Goal: Task Accomplishment & Management: Manage account settings

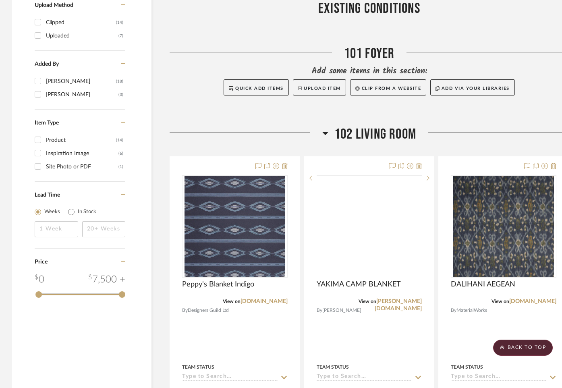
scroll to position [727, 0]
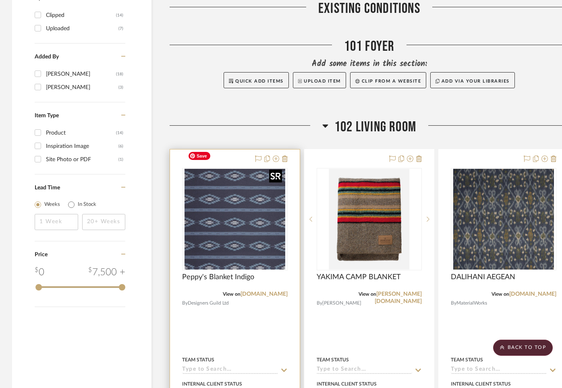
click at [238, 197] on img "0" at bounding box center [234, 219] width 101 height 101
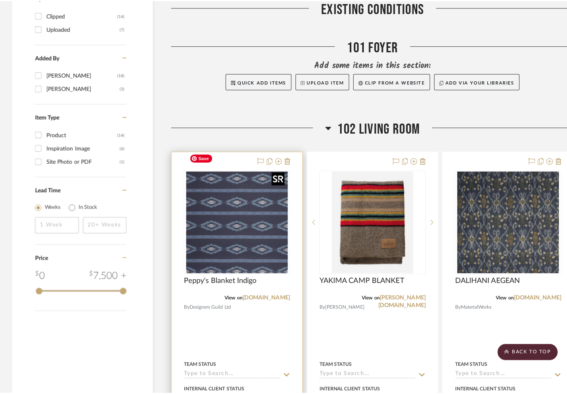
scroll to position [0, 0]
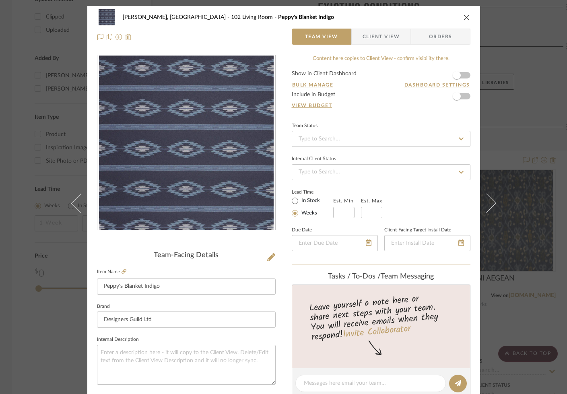
click at [267, 256] on icon at bounding box center [271, 257] width 8 height 8
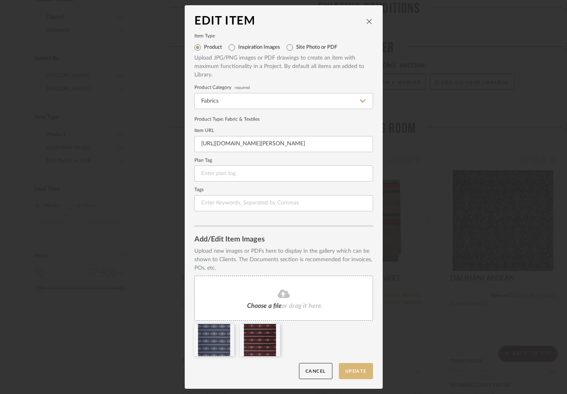
click at [350, 370] on button "Update" at bounding box center [356, 371] width 34 height 17
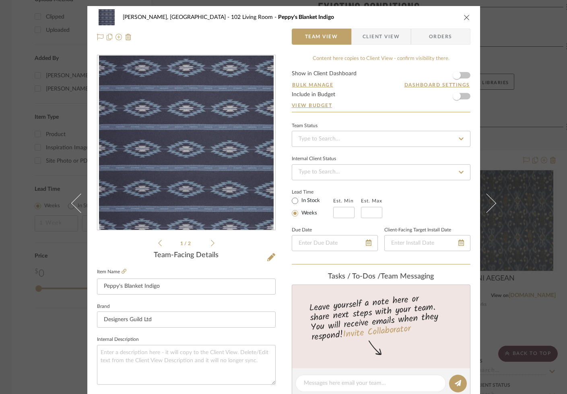
click at [466, 17] on icon "close" at bounding box center [467, 17] width 6 height 6
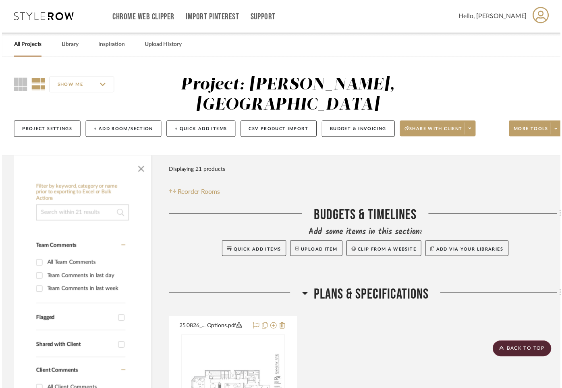
scroll to position [725, 0]
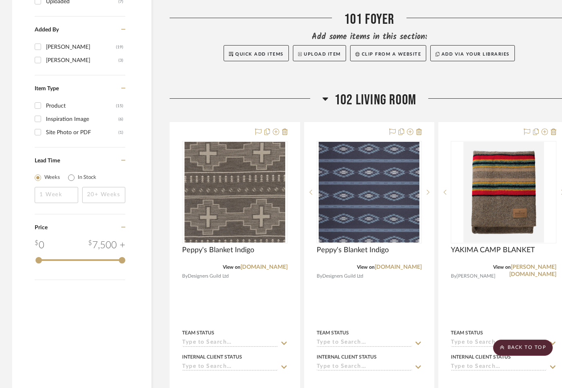
scroll to position [753, 0]
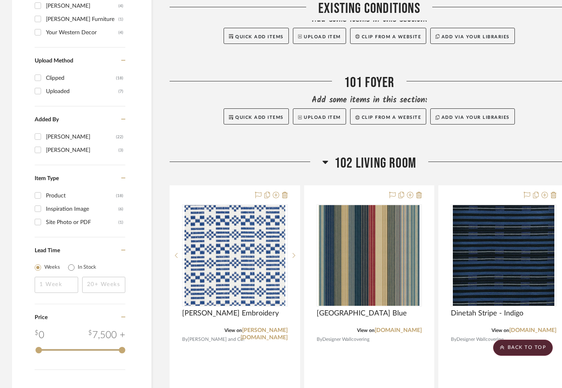
scroll to position [692, 0]
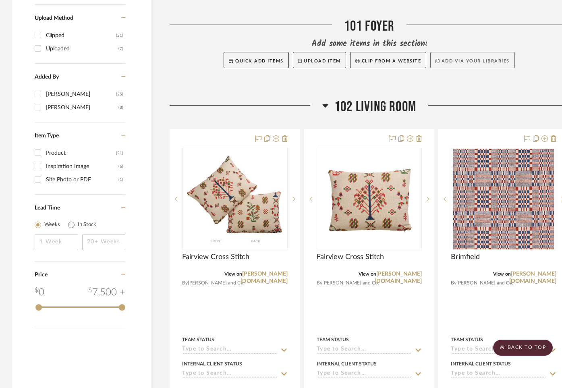
scroll to position [751, 0]
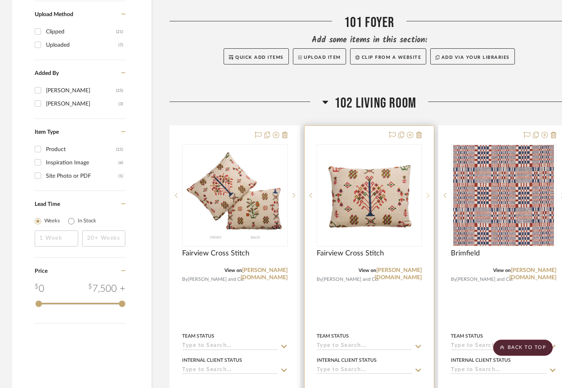
click at [427, 192] on icon at bounding box center [427, 195] width 3 height 6
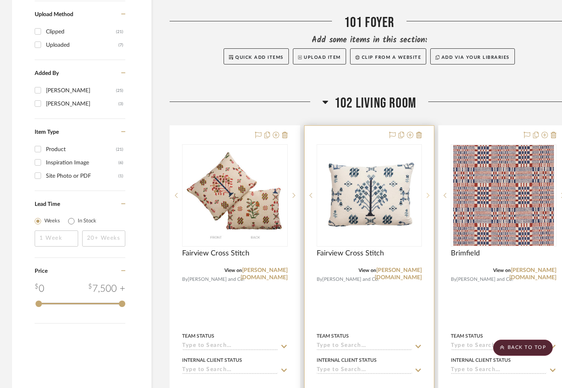
click at [427, 192] on icon at bounding box center [427, 195] width 3 height 6
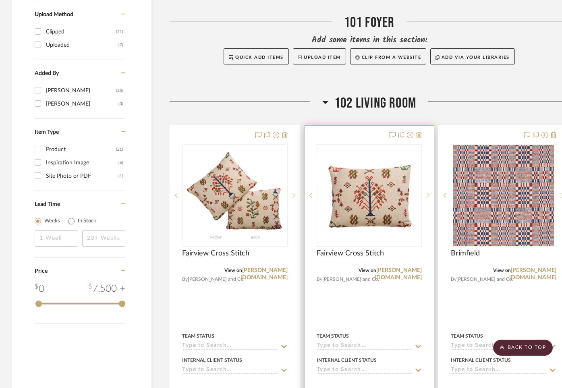
click at [427, 192] on icon at bounding box center [427, 195] width 3 height 6
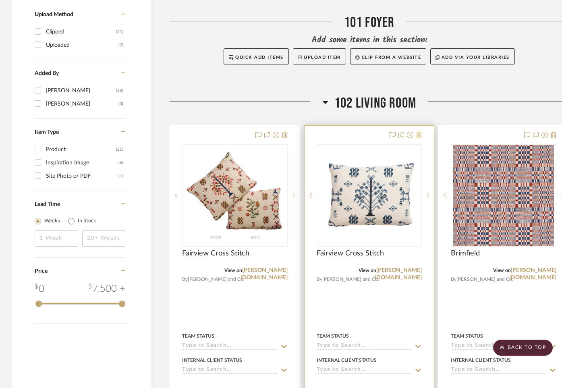
click at [419, 132] on icon at bounding box center [419, 135] width 6 height 6
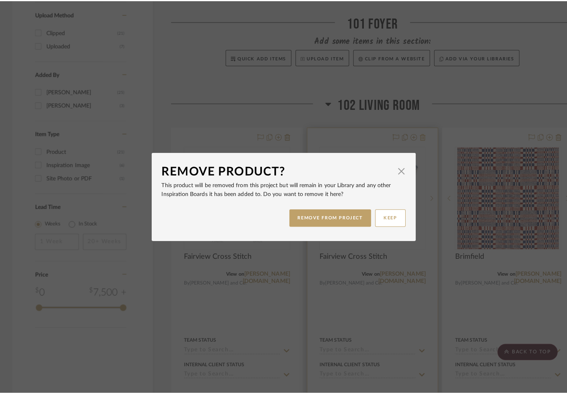
scroll to position [0, 0]
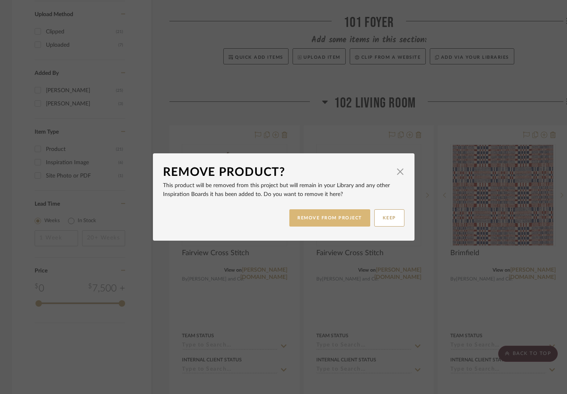
click at [333, 215] on button "REMOVE FROM PROJECT" at bounding box center [330, 217] width 81 height 17
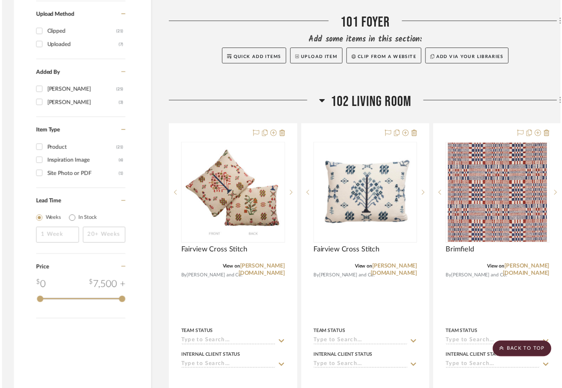
scroll to position [751, 0]
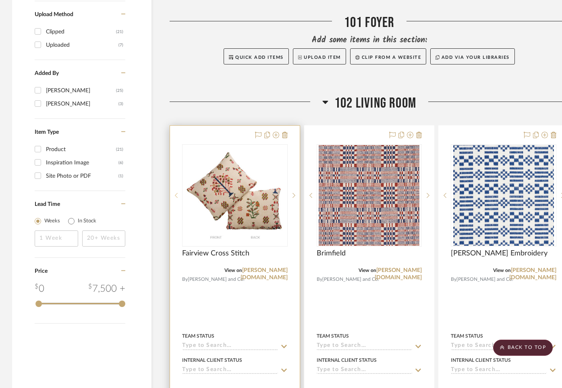
click at [176, 192] on icon at bounding box center [176, 195] width 3 height 6
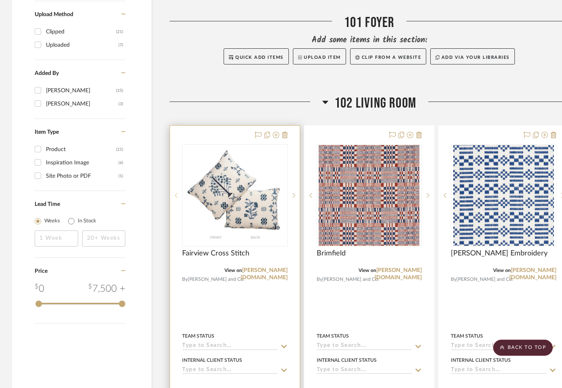
click at [176, 192] on icon at bounding box center [176, 195] width 3 height 6
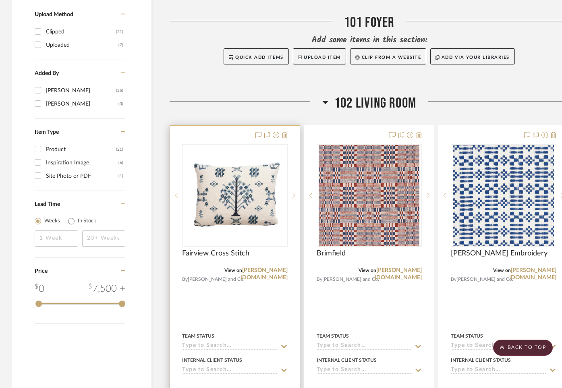
click at [176, 192] on icon at bounding box center [176, 195] width 3 height 6
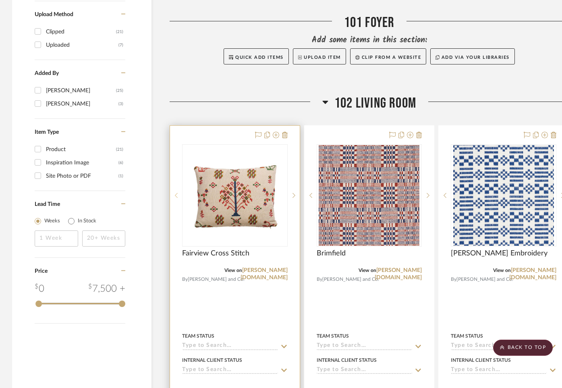
click at [176, 192] on icon at bounding box center [176, 195] width 3 height 6
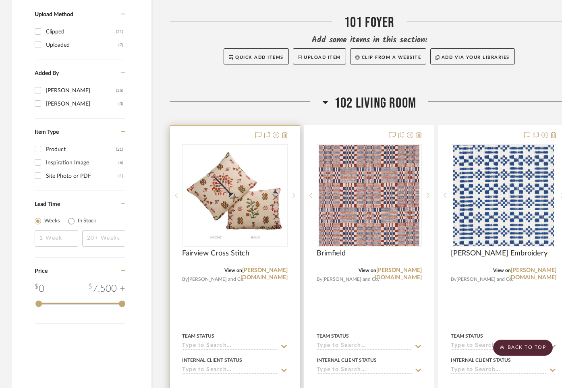
click at [176, 192] on icon at bounding box center [176, 195] width 3 height 6
